Goal: Task Accomplishment & Management: Use online tool/utility

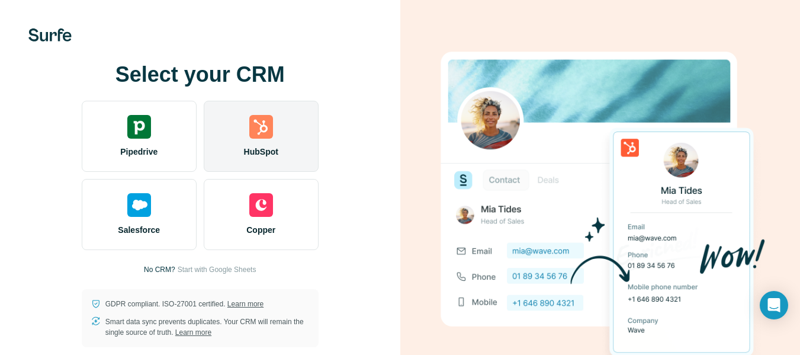
click at [259, 123] on img at bounding box center [261, 127] width 24 height 24
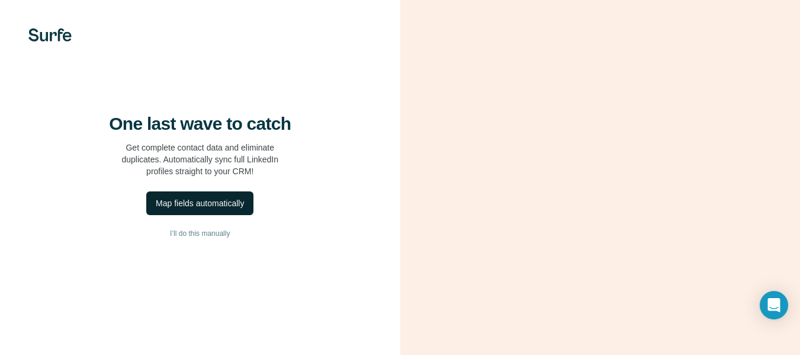
click at [226, 209] on div "Map fields automatically" at bounding box center [200, 203] width 88 height 12
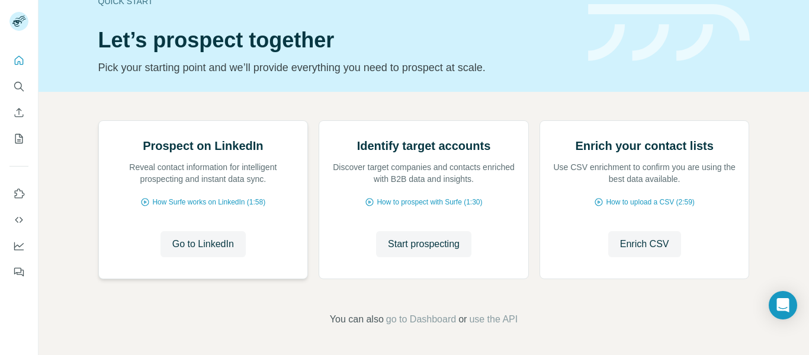
scroll to position [76, 0]
click at [214, 251] on span "Go to LinkedIn" at bounding box center [203, 244] width 62 height 14
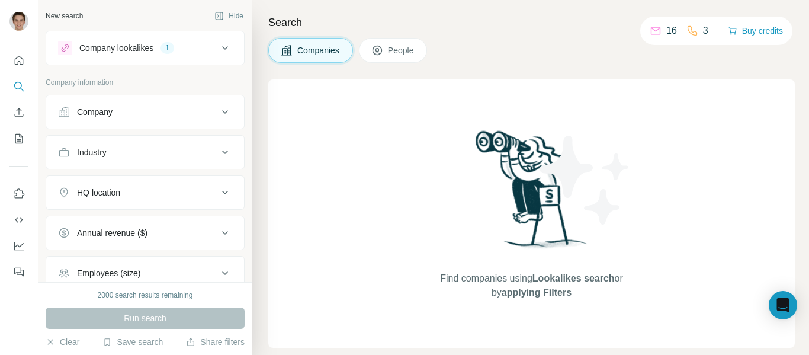
click at [190, 111] on div "Company" at bounding box center [138, 112] width 160 height 12
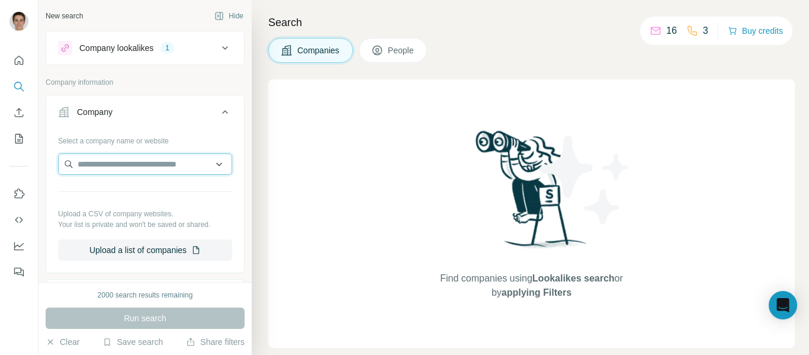
click at [148, 165] on input "text" at bounding box center [145, 163] width 174 height 21
click at [125, 161] on input "text" at bounding box center [145, 163] width 174 height 21
type input "*****"
click at [210, 56] on button "Company lookalikes 1" at bounding box center [145, 48] width 198 height 28
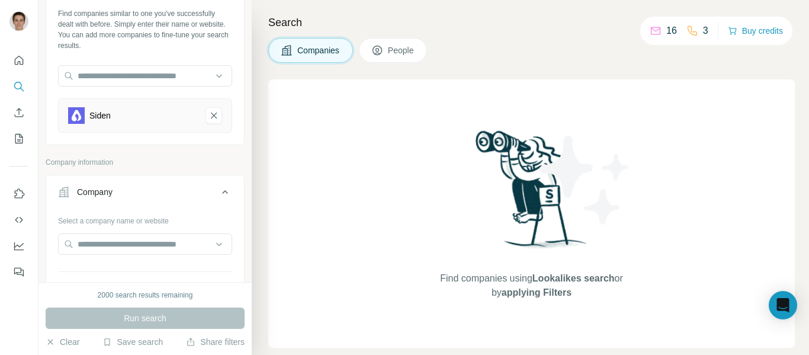
scroll to position [59, 0]
click at [142, 123] on div "Siden" at bounding box center [145, 115] width 174 height 34
click at [102, 118] on div "Siden" at bounding box center [99, 115] width 21 height 12
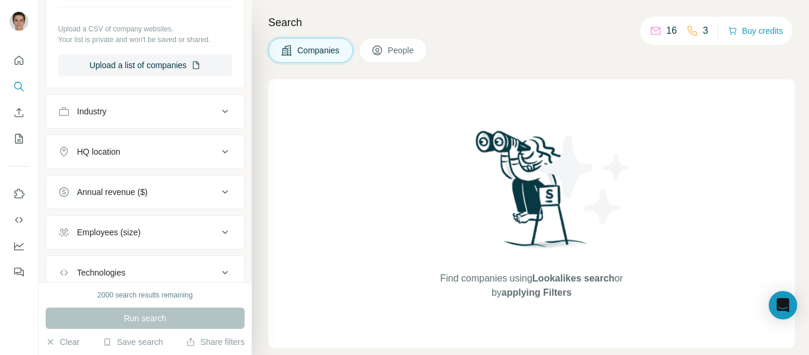
scroll to position [324, 0]
click at [144, 113] on div "Industry" at bounding box center [138, 111] width 160 height 12
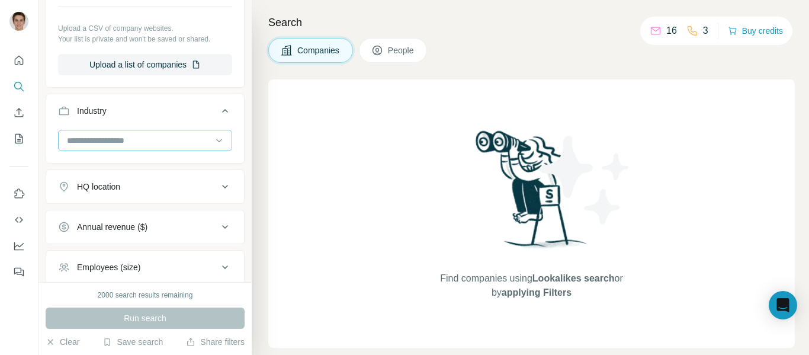
click at [119, 139] on input at bounding box center [139, 140] width 146 height 13
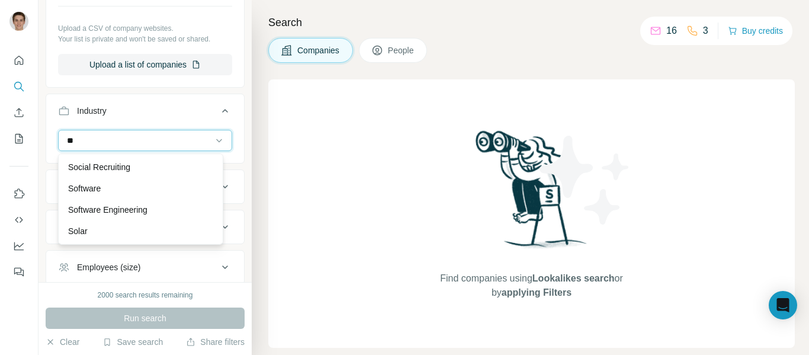
scroll to position [630, 0]
type input "**"
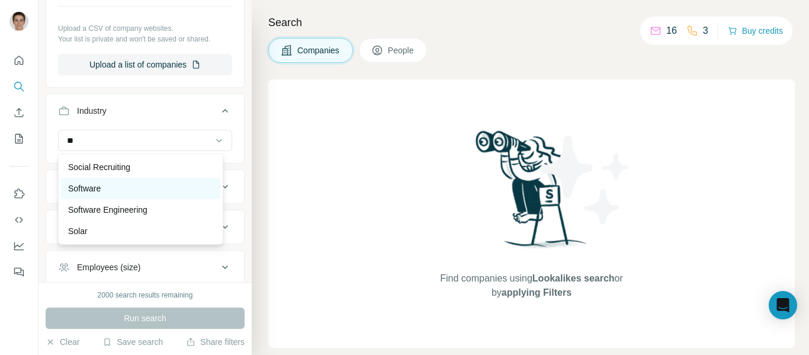
click at [111, 192] on div "Software" at bounding box center [140, 188] width 145 height 12
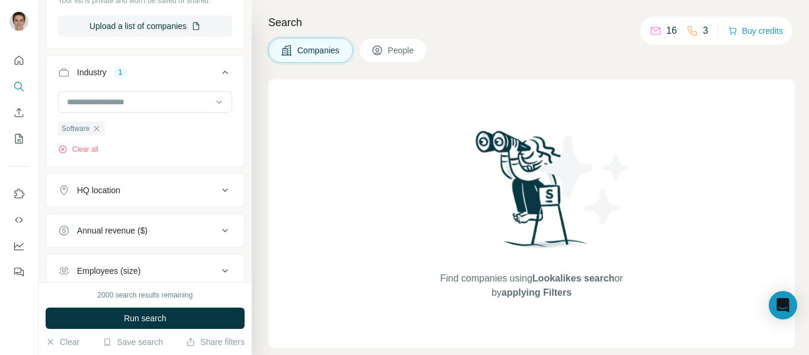
scroll to position [433, 0]
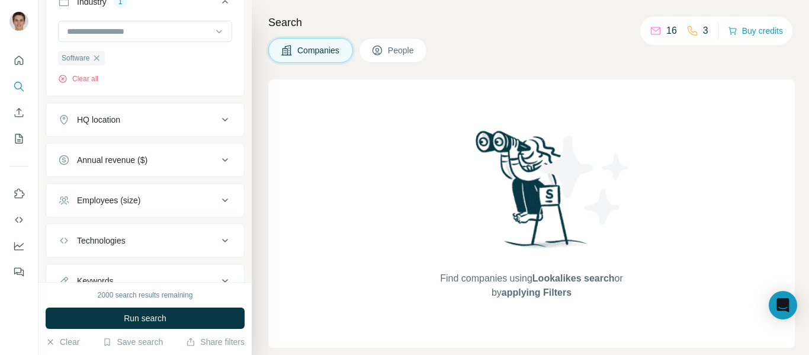
click at [197, 123] on div "HQ location" at bounding box center [138, 120] width 160 height 12
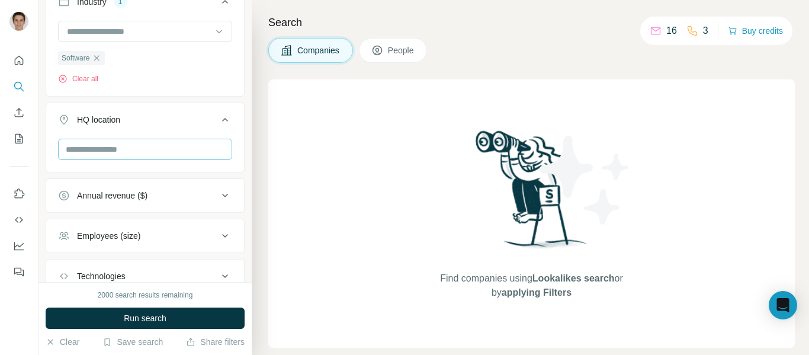
scroll to position [434, 0]
click at [110, 151] on input "text" at bounding box center [145, 148] width 174 height 21
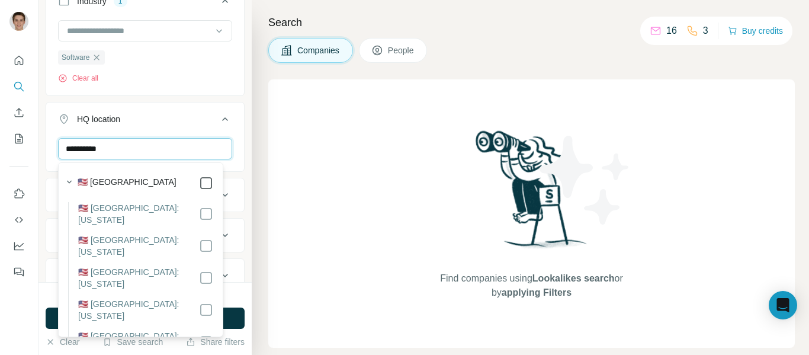
type input "**********"
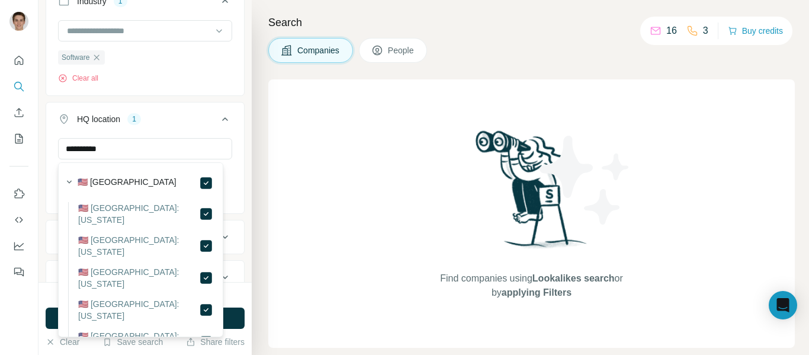
click at [202, 90] on div "Software Clear all" at bounding box center [145, 56] width 198 height 73
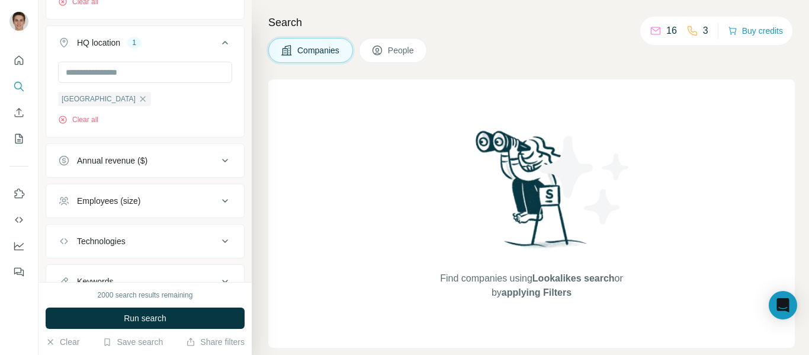
scroll to position [511, 0]
click at [194, 196] on div "Employees (size)" at bounding box center [138, 200] width 160 height 12
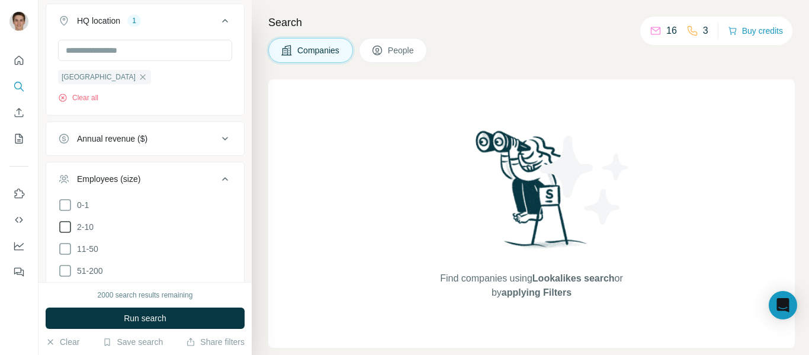
scroll to position [532, 0]
click at [66, 226] on icon at bounding box center [65, 226] width 14 height 14
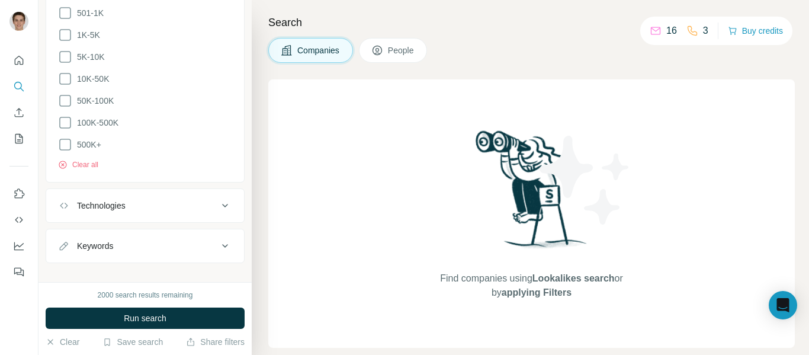
scroll to position [842, 0]
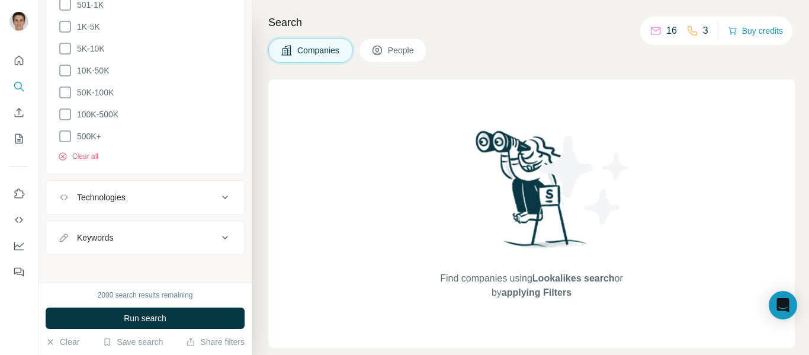
click at [208, 196] on div "Technologies" at bounding box center [138, 197] width 160 height 12
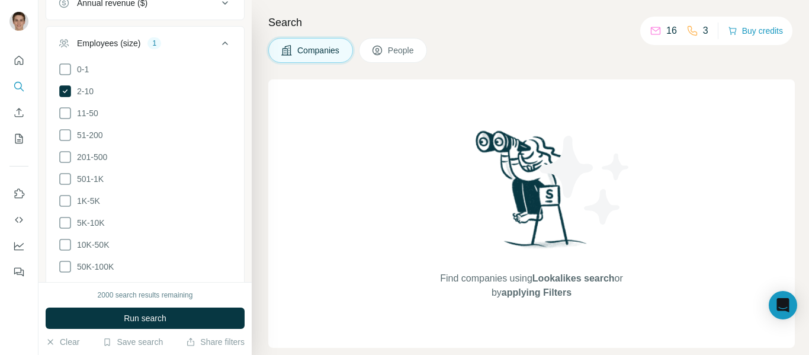
scroll to position [877, 0]
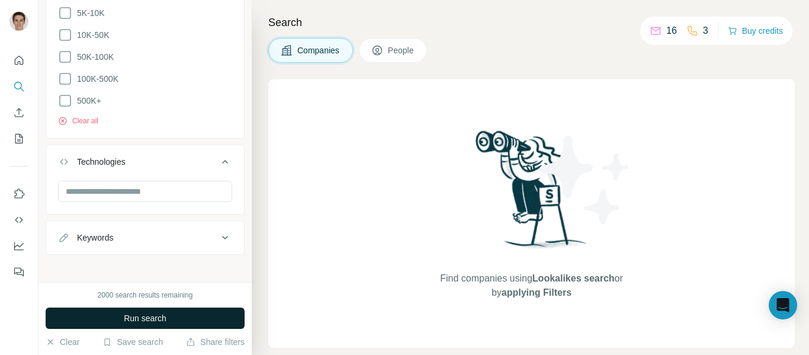
click at [191, 312] on button "Run search" at bounding box center [145, 317] width 199 height 21
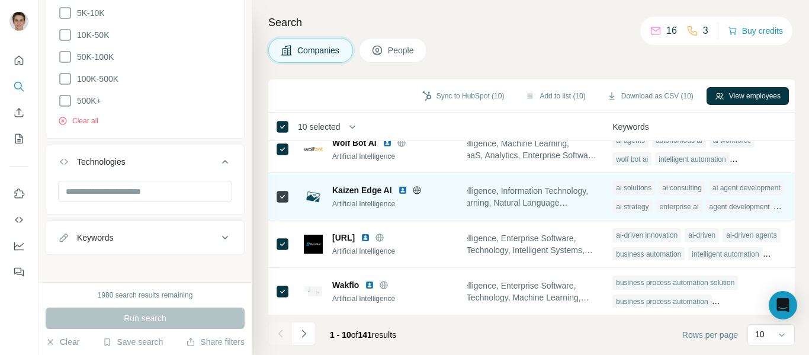
scroll to position [0, 892]
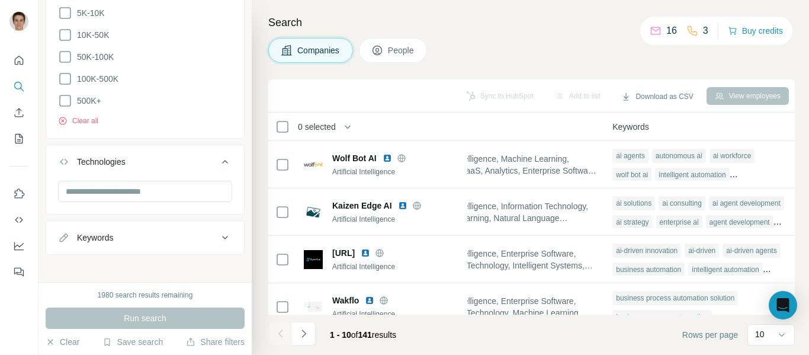
click at [390, 54] on span "People" at bounding box center [401, 50] width 27 height 12
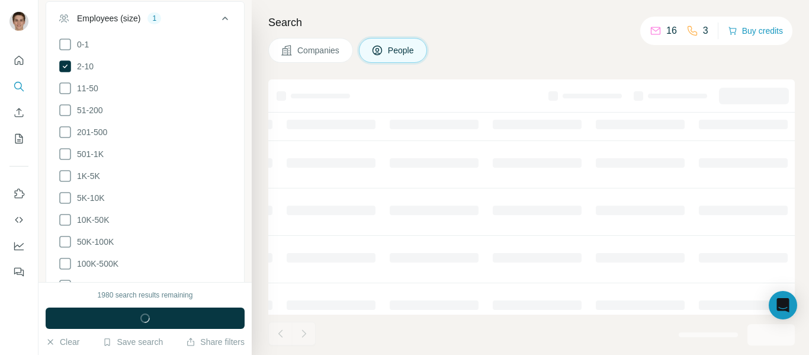
scroll to position [1062, 0]
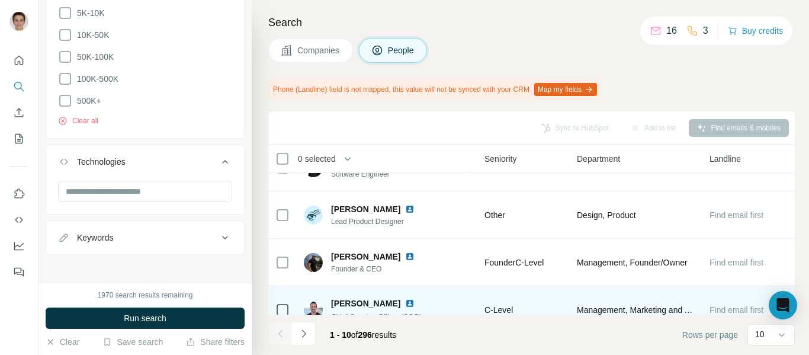
scroll to position [338, 498]
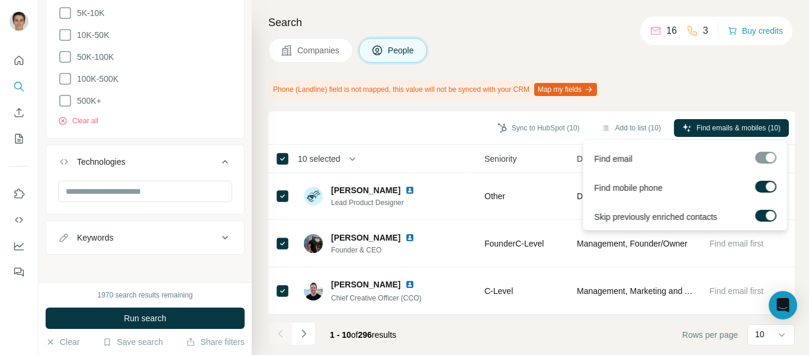
click at [763, 184] on label at bounding box center [765, 187] width 21 height 12
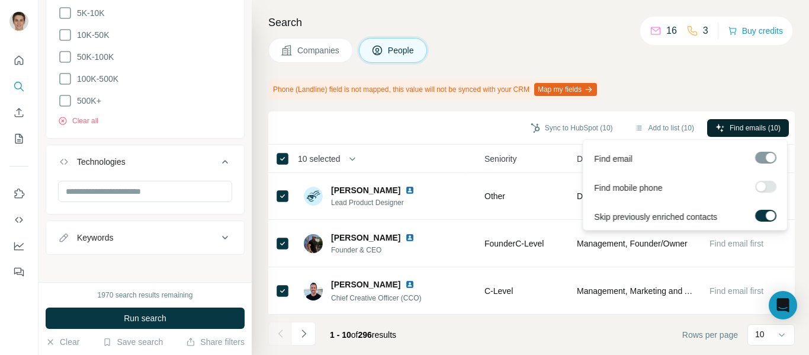
click at [751, 125] on span "Find emails (10)" at bounding box center [755, 128] width 51 height 11
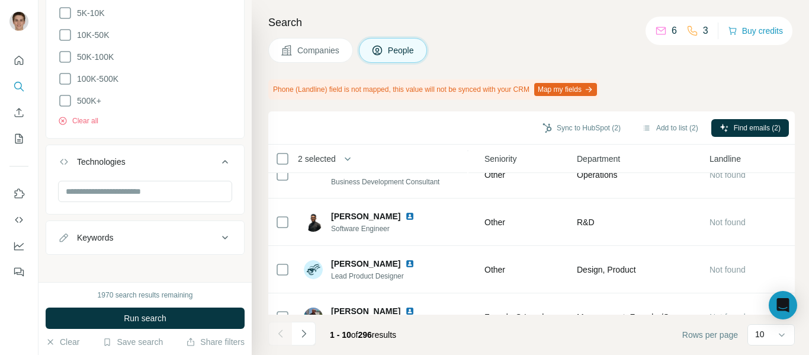
scroll to position [237, 498]
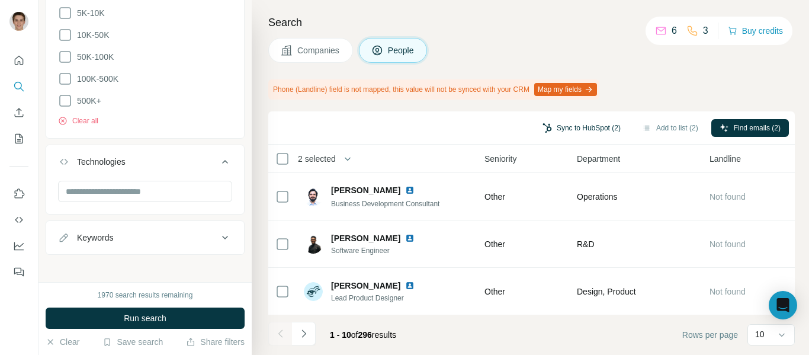
click at [605, 131] on button "Sync to HubSpot (2)" at bounding box center [581, 128] width 95 height 18
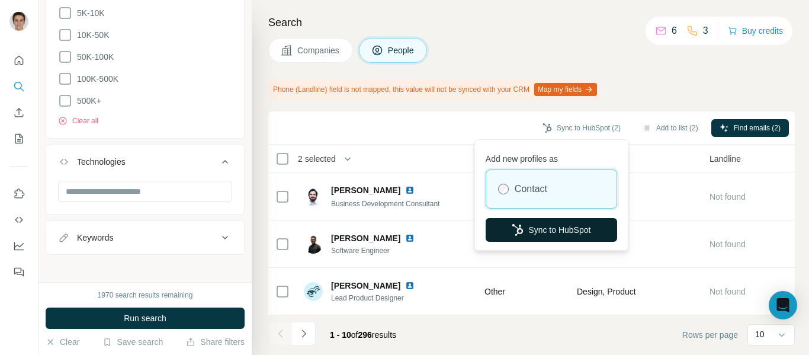
click at [527, 231] on button "Sync to HubSpot" at bounding box center [551, 230] width 131 height 24
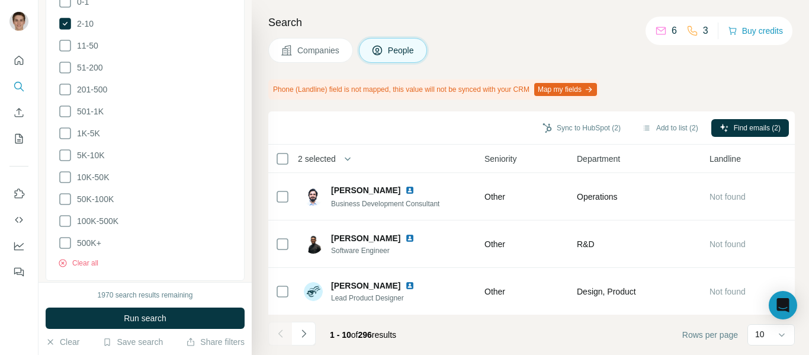
scroll to position [929, 0]
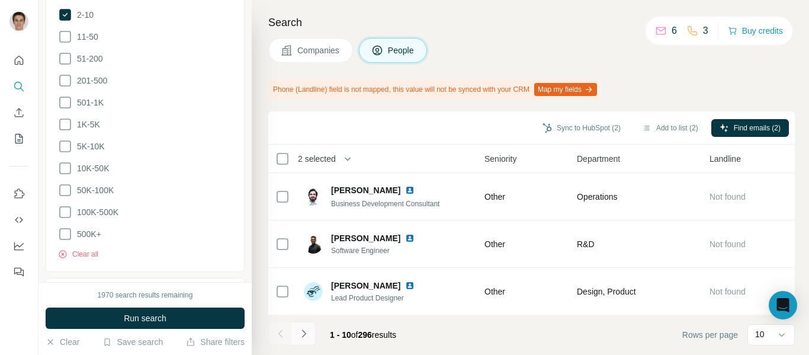
click at [307, 328] on icon "Navigate to next page" at bounding box center [304, 334] width 12 height 12
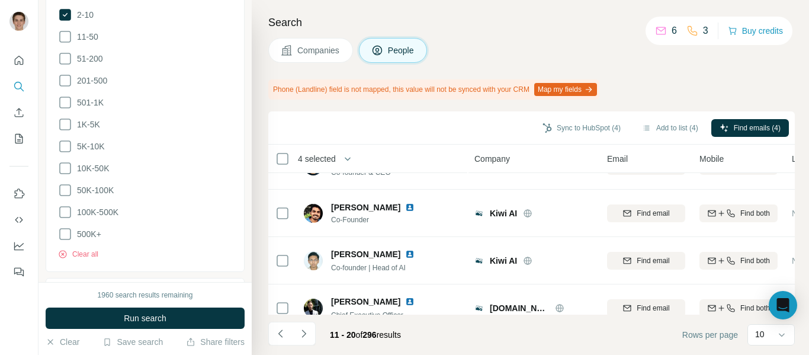
scroll to position [338, 0]
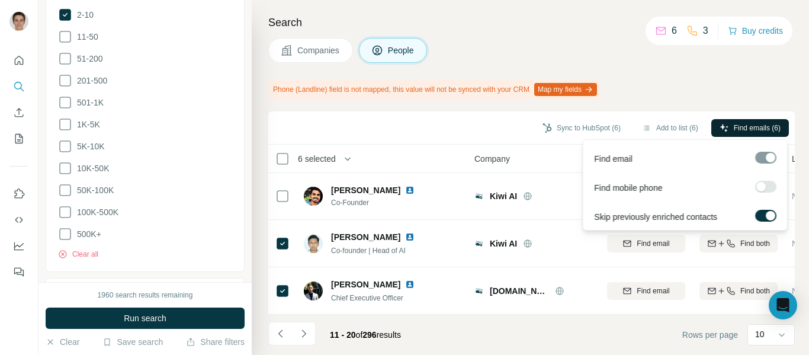
click at [752, 126] on span "Find emails (6)" at bounding box center [757, 128] width 47 height 11
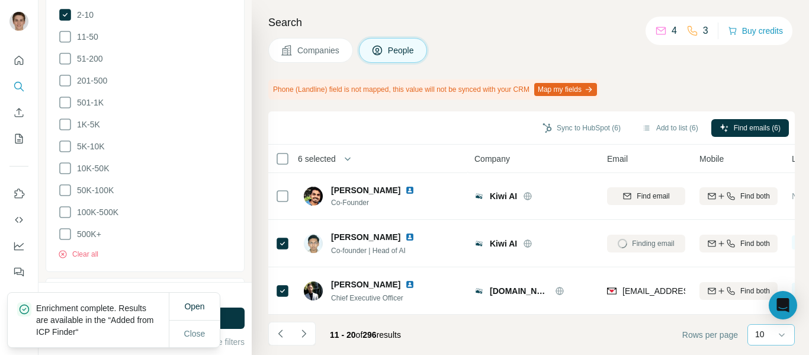
click at [759, 334] on p "10" at bounding box center [759, 334] width 9 height 12
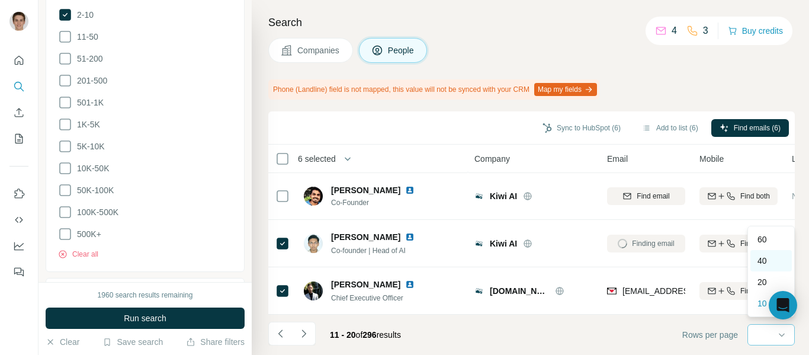
click at [759, 259] on p "40" at bounding box center [761, 261] width 9 height 12
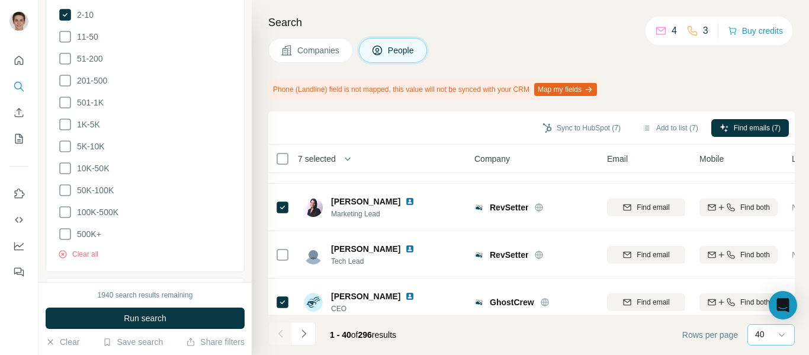
scroll to position [1315, 0]
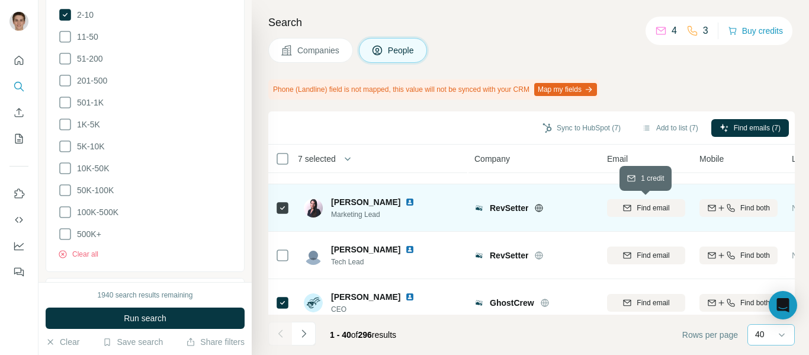
click at [656, 210] on span "Find email" at bounding box center [653, 208] width 33 height 11
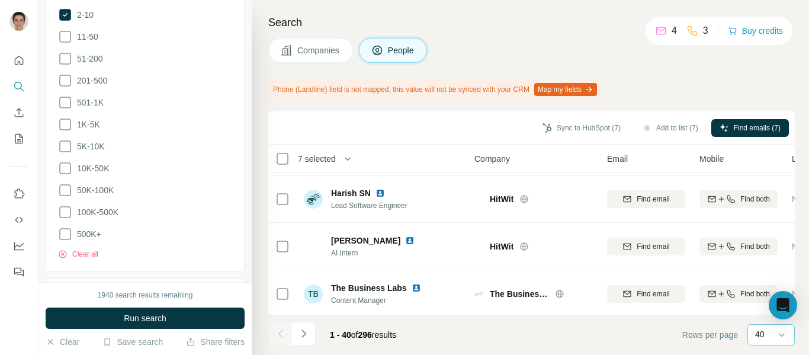
scroll to position [1760, 0]
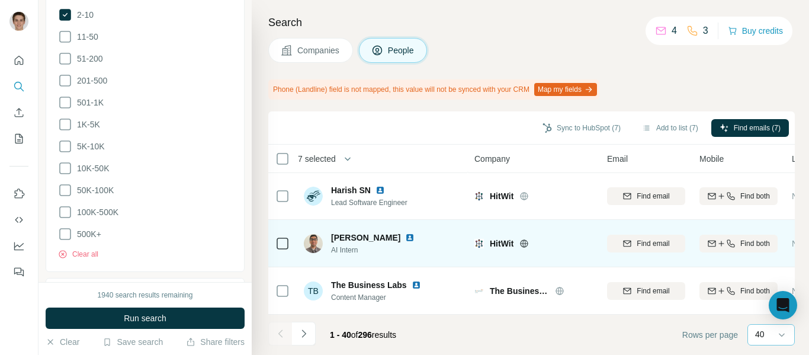
click at [403, 259] on td "[PERSON_NAME] Intern" at bounding box center [383, 243] width 172 height 47
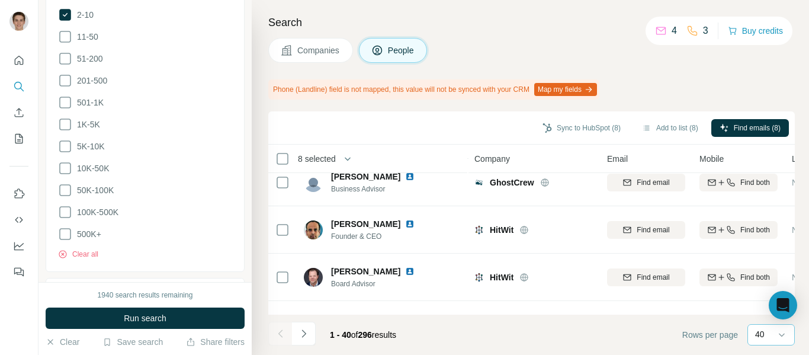
scroll to position [1578, 0]
click at [577, 127] on button "Sync to HubSpot (9)" at bounding box center [581, 128] width 95 height 18
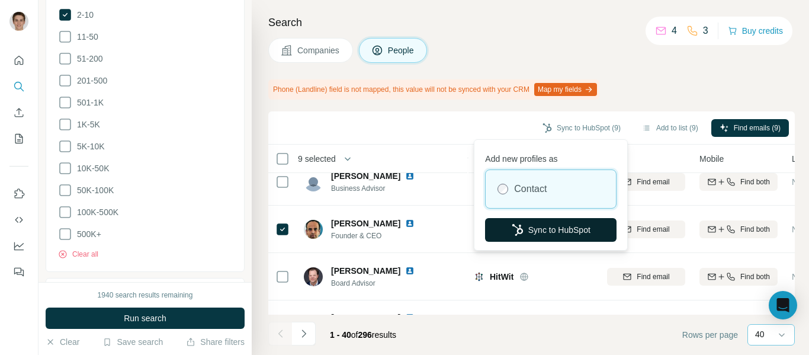
click at [539, 232] on button "Sync to HubSpot" at bounding box center [550, 230] width 131 height 24
